Goal: Information Seeking & Learning: Understand process/instructions

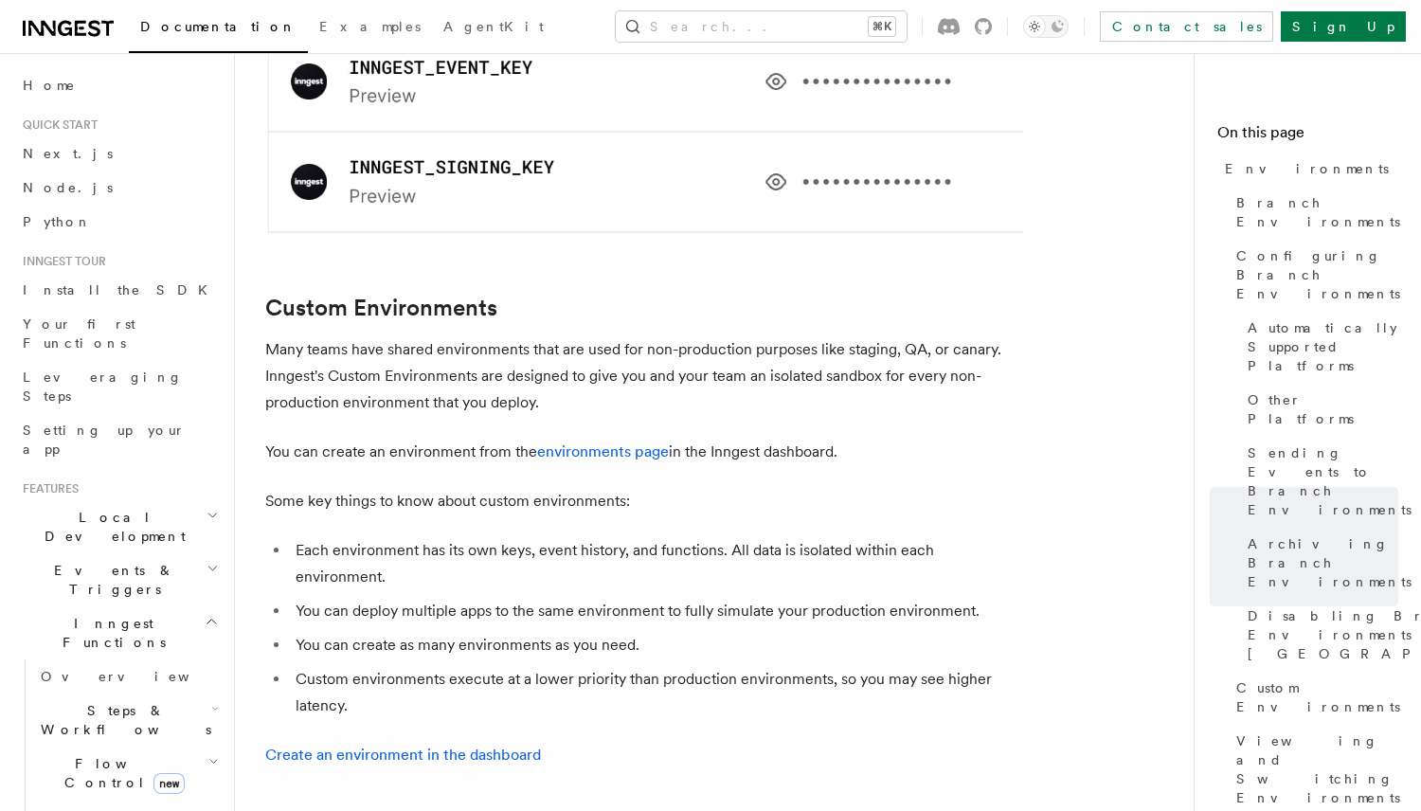
scroll to position [3641, 0]
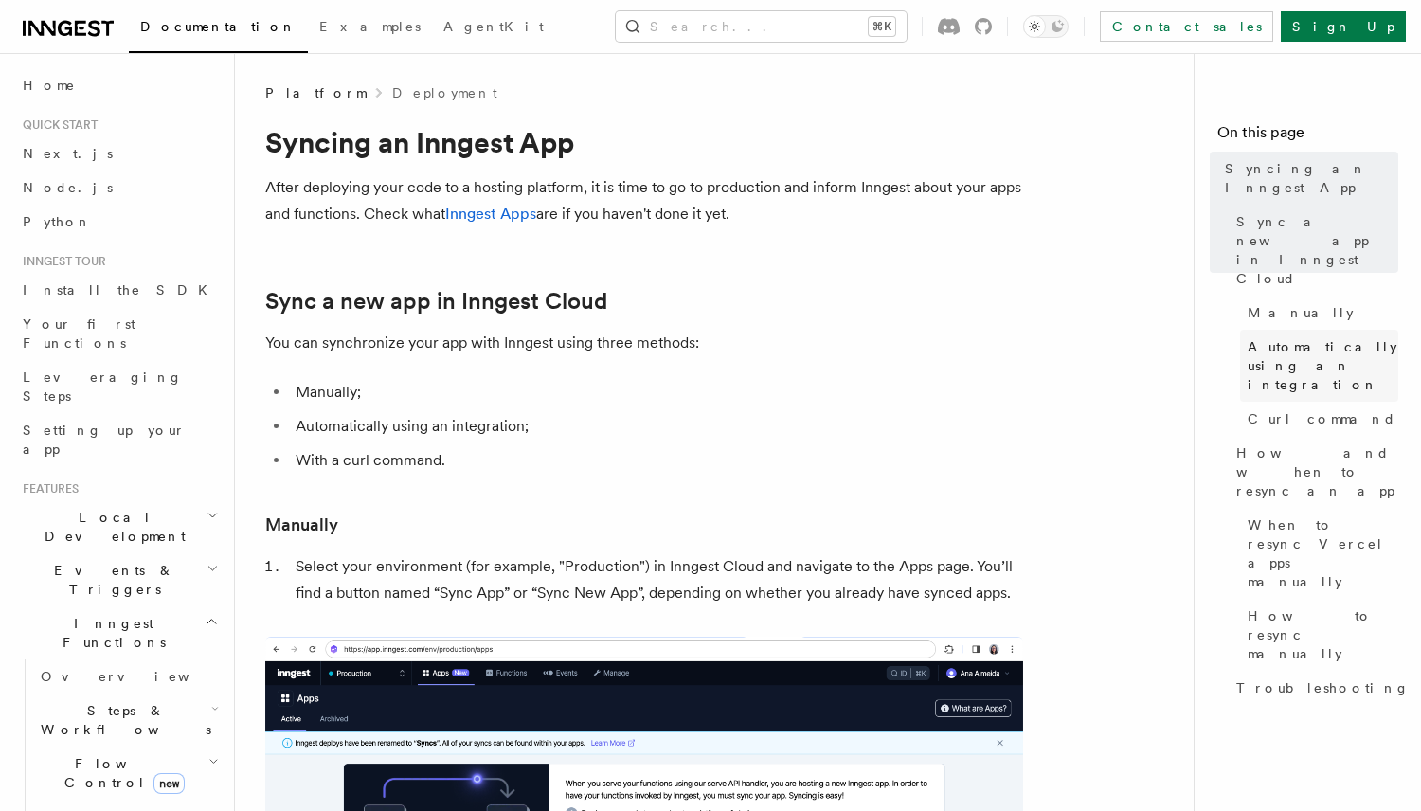
click at [1292, 337] on span "Automatically using an integration" at bounding box center [1323, 365] width 151 height 57
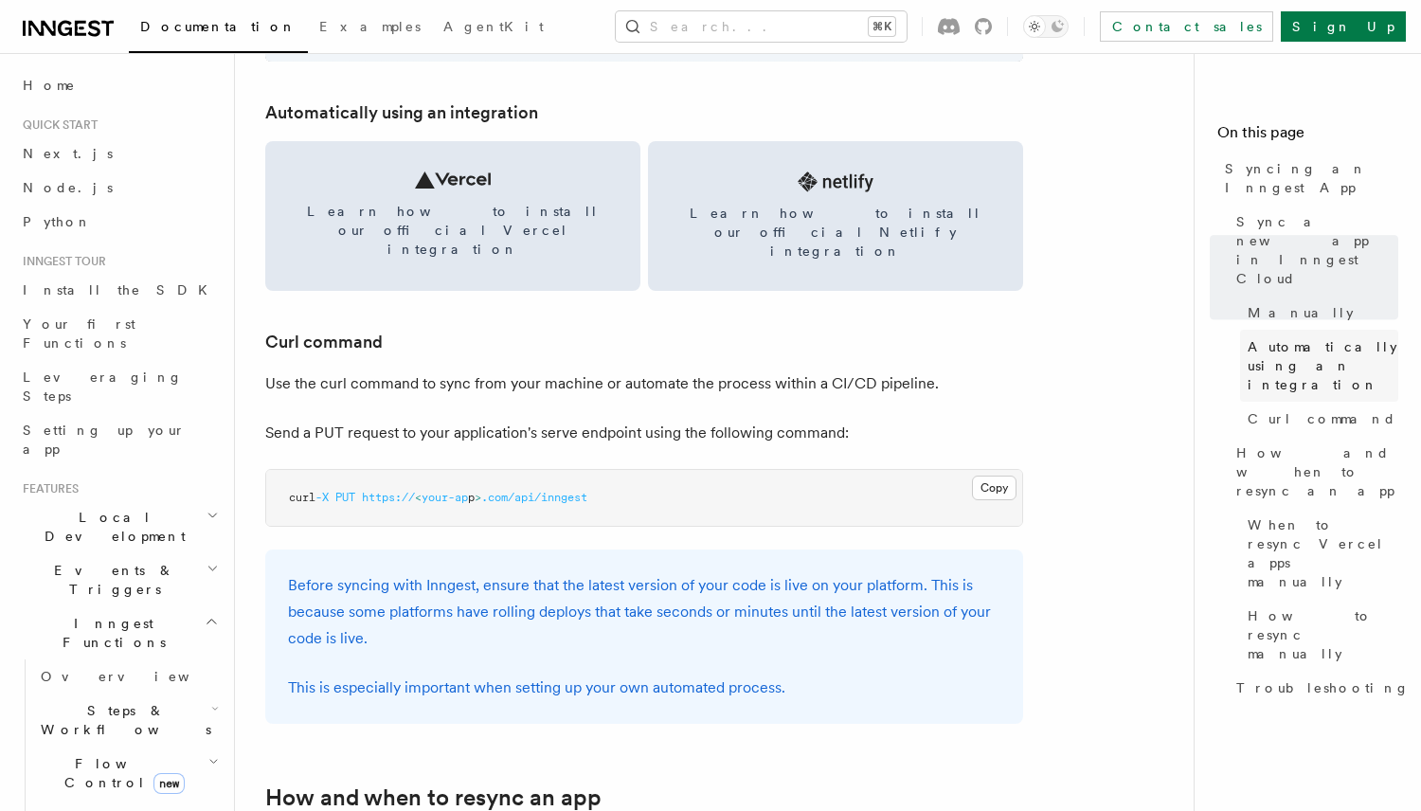
scroll to position [2631, 0]
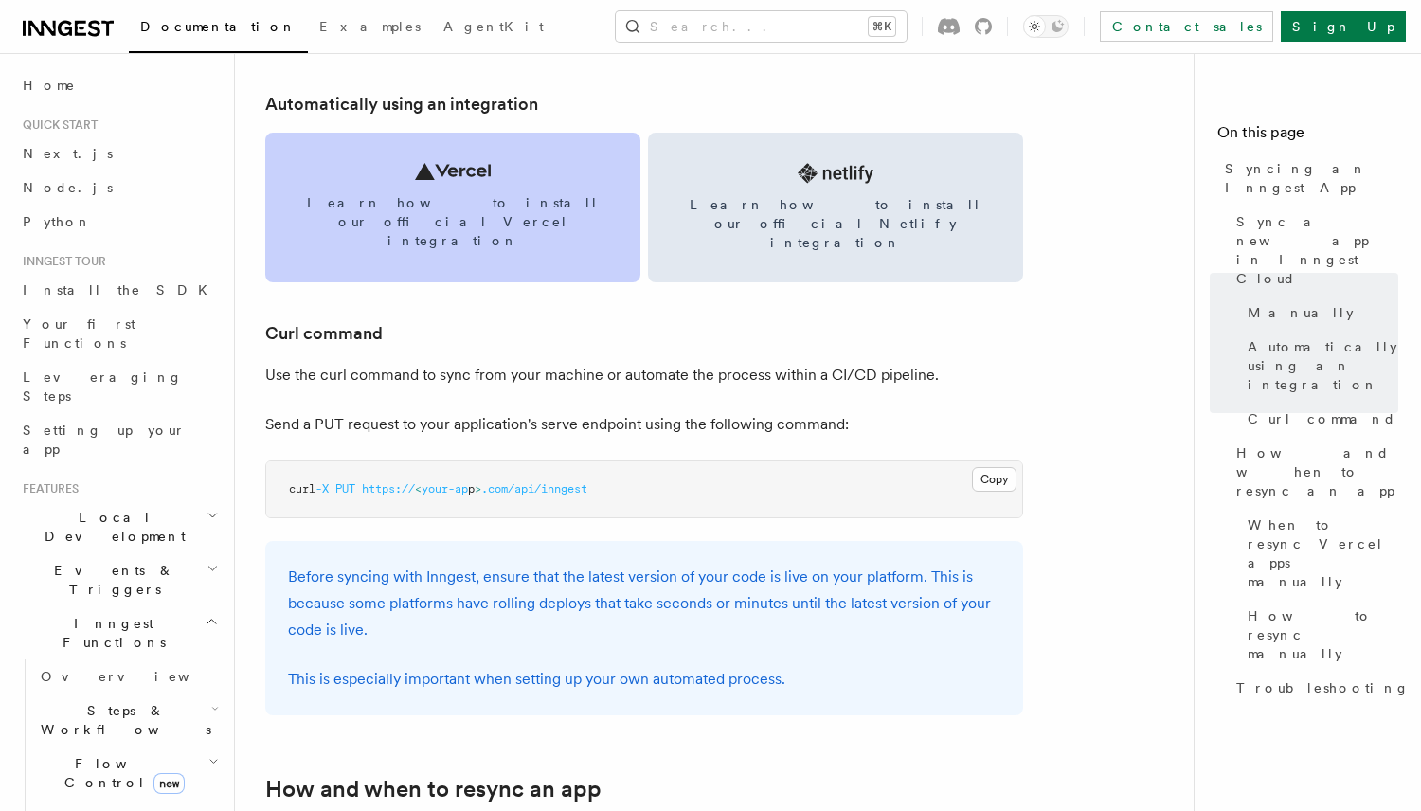
click at [386, 166] on link "Learn how to install our official Vercel integration" at bounding box center [452, 208] width 375 height 150
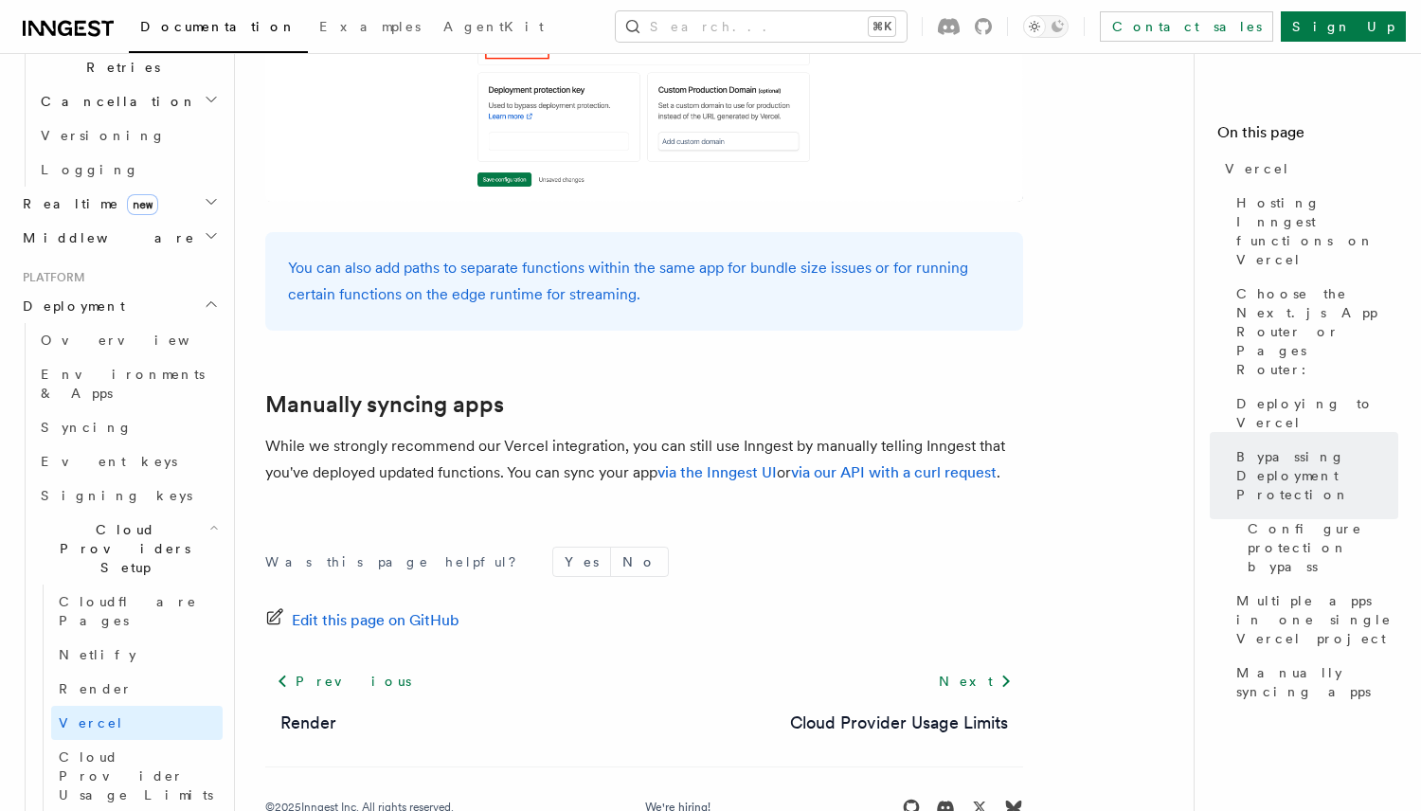
scroll to position [755, 0]
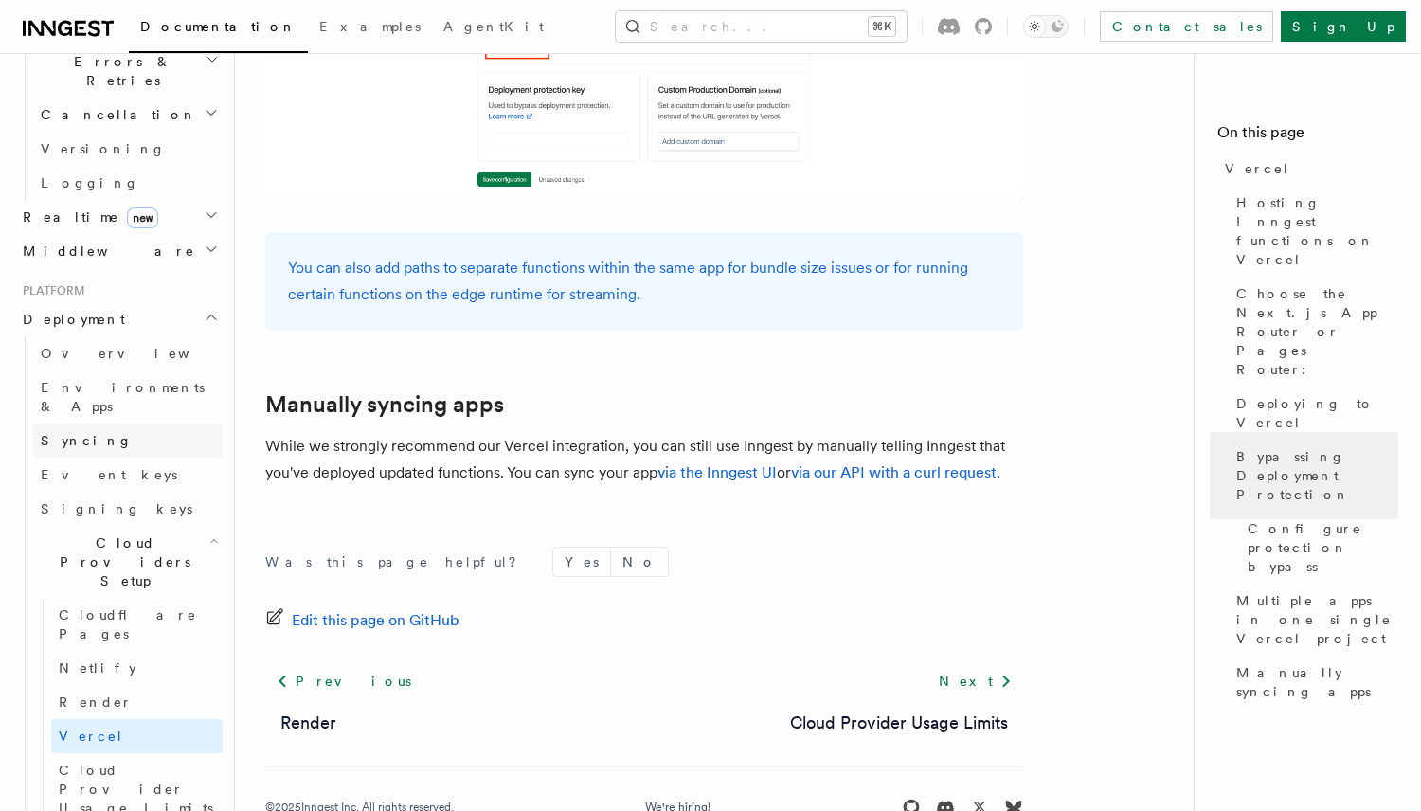
click at [63, 433] on span "Syncing" at bounding box center [87, 440] width 92 height 15
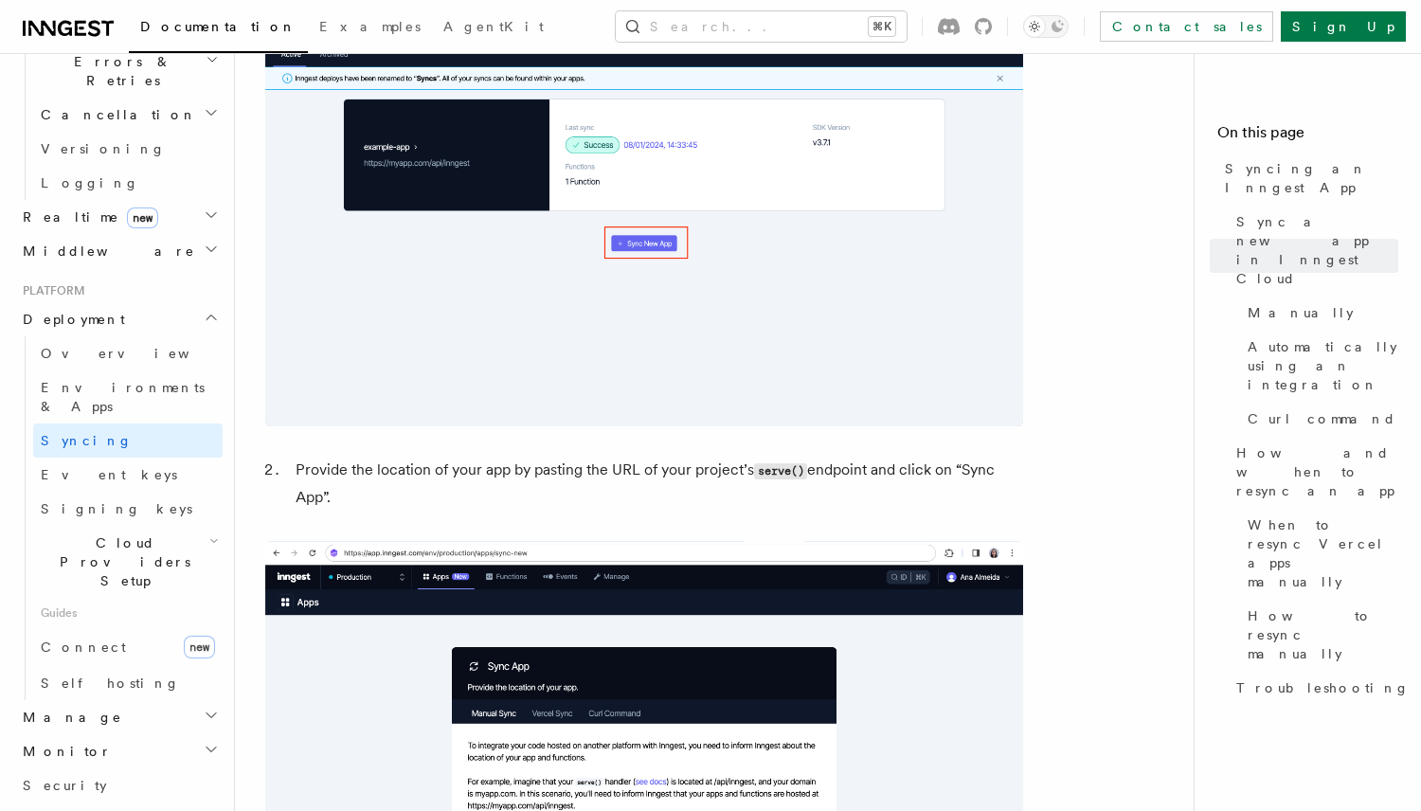
scroll to position [1149, 0]
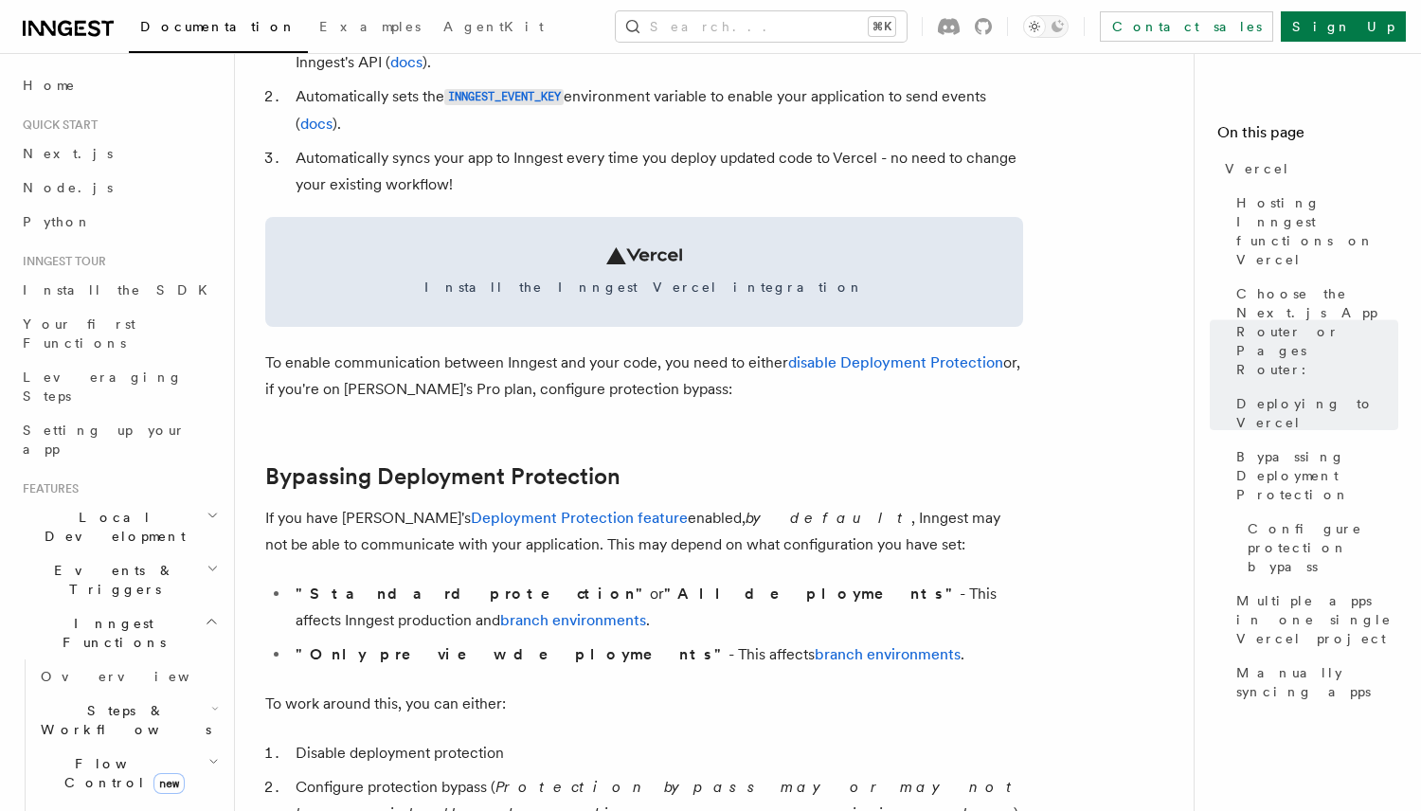
scroll to position [841, 0]
